Goal: Task Accomplishment & Management: Manage account settings

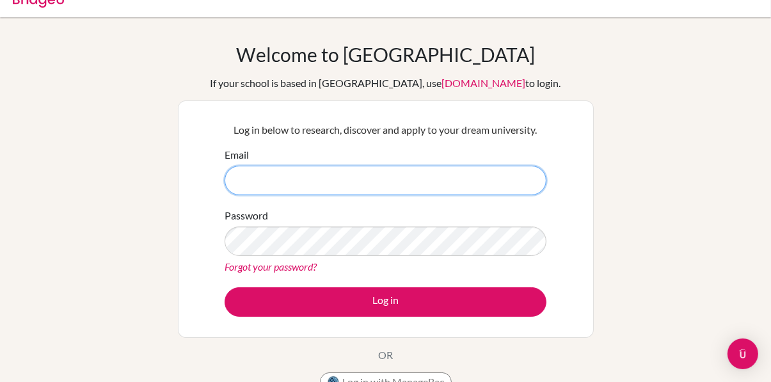
click at [470, 182] on input "Email" at bounding box center [386, 180] width 322 height 29
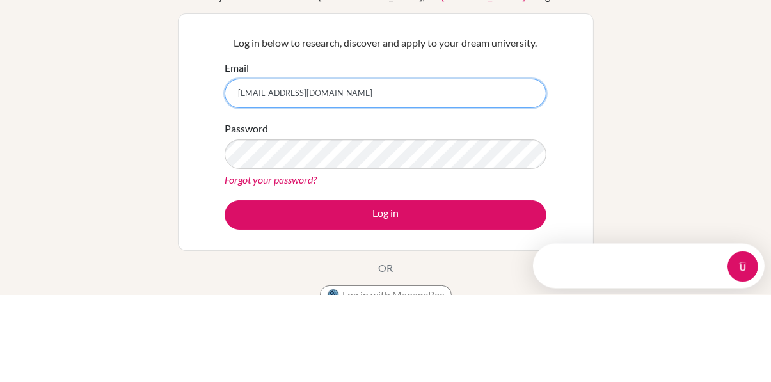
type input "[EMAIL_ADDRESS][DOMAIN_NAME]"
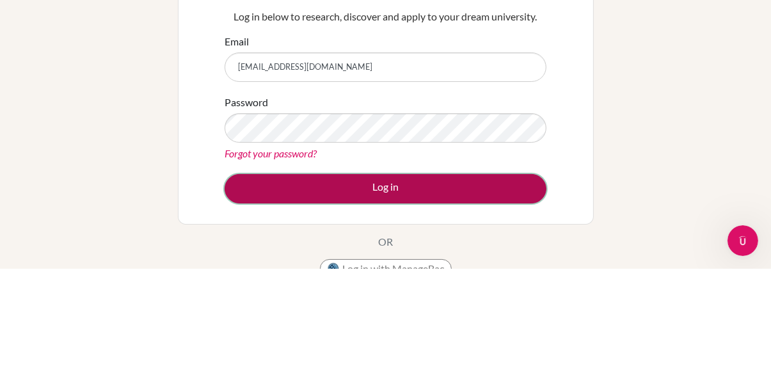
click at [278, 301] on button "Log in" at bounding box center [386, 301] width 322 height 29
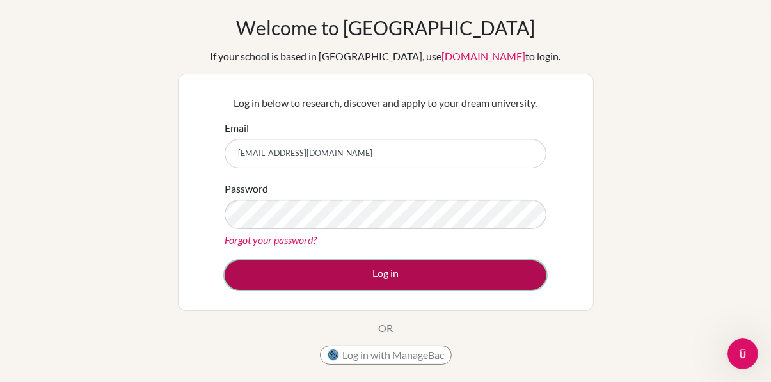
scroll to position [57, 0]
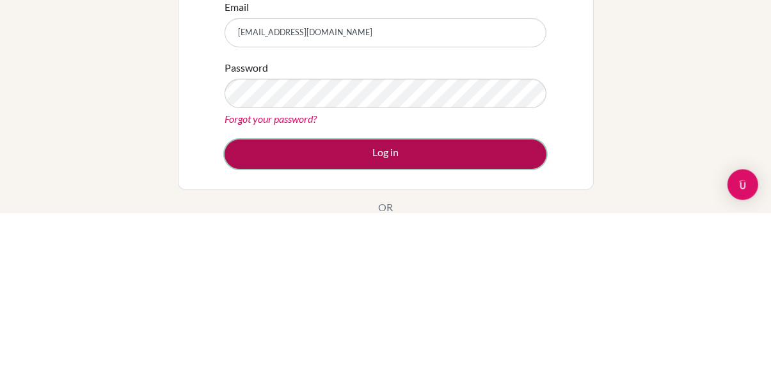
click at [456, 321] on button "Log in" at bounding box center [386, 323] width 322 height 29
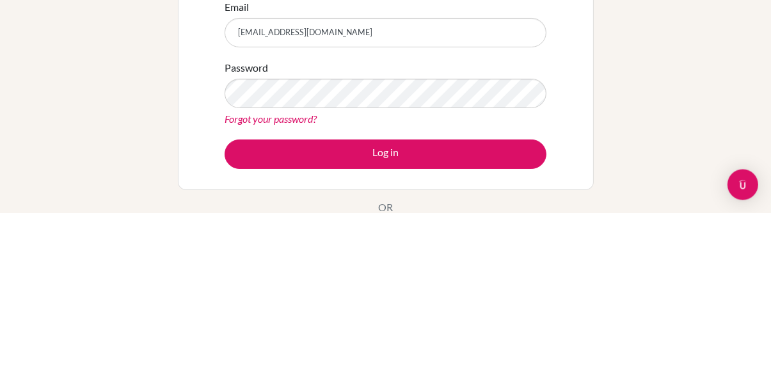
click at [241, 285] on link "Forgot your password?" at bounding box center [271, 288] width 92 height 12
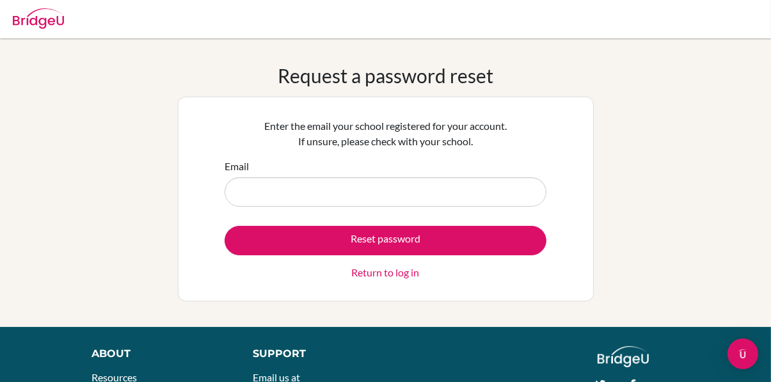
click at [459, 194] on input "Email" at bounding box center [386, 191] width 322 height 29
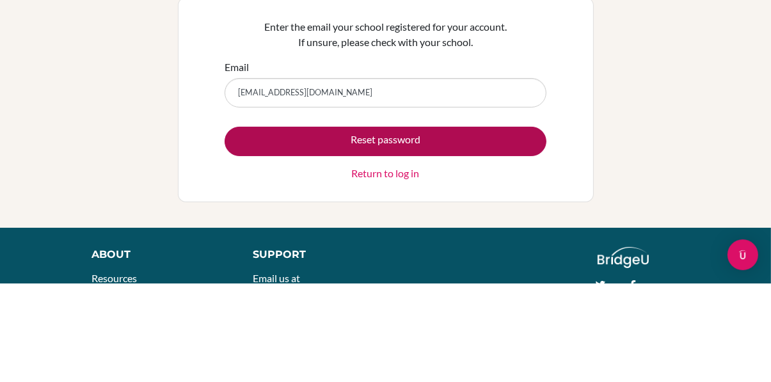
type input "[EMAIL_ADDRESS][DOMAIN_NAME]"
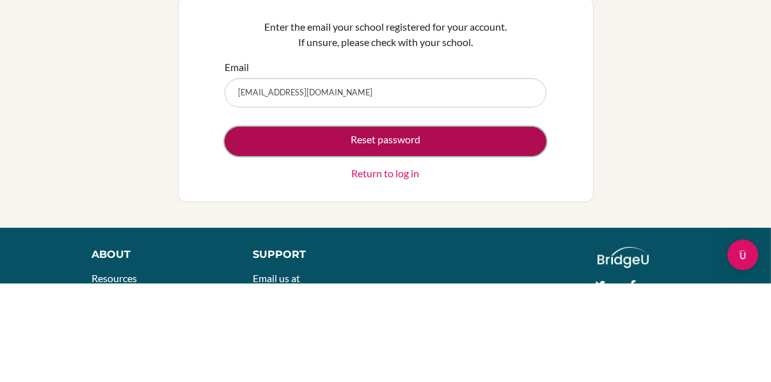
click at [458, 240] on button "Reset password" at bounding box center [386, 240] width 322 height 29
